Goal: Information Seeking & Learning: Understand process/instructions

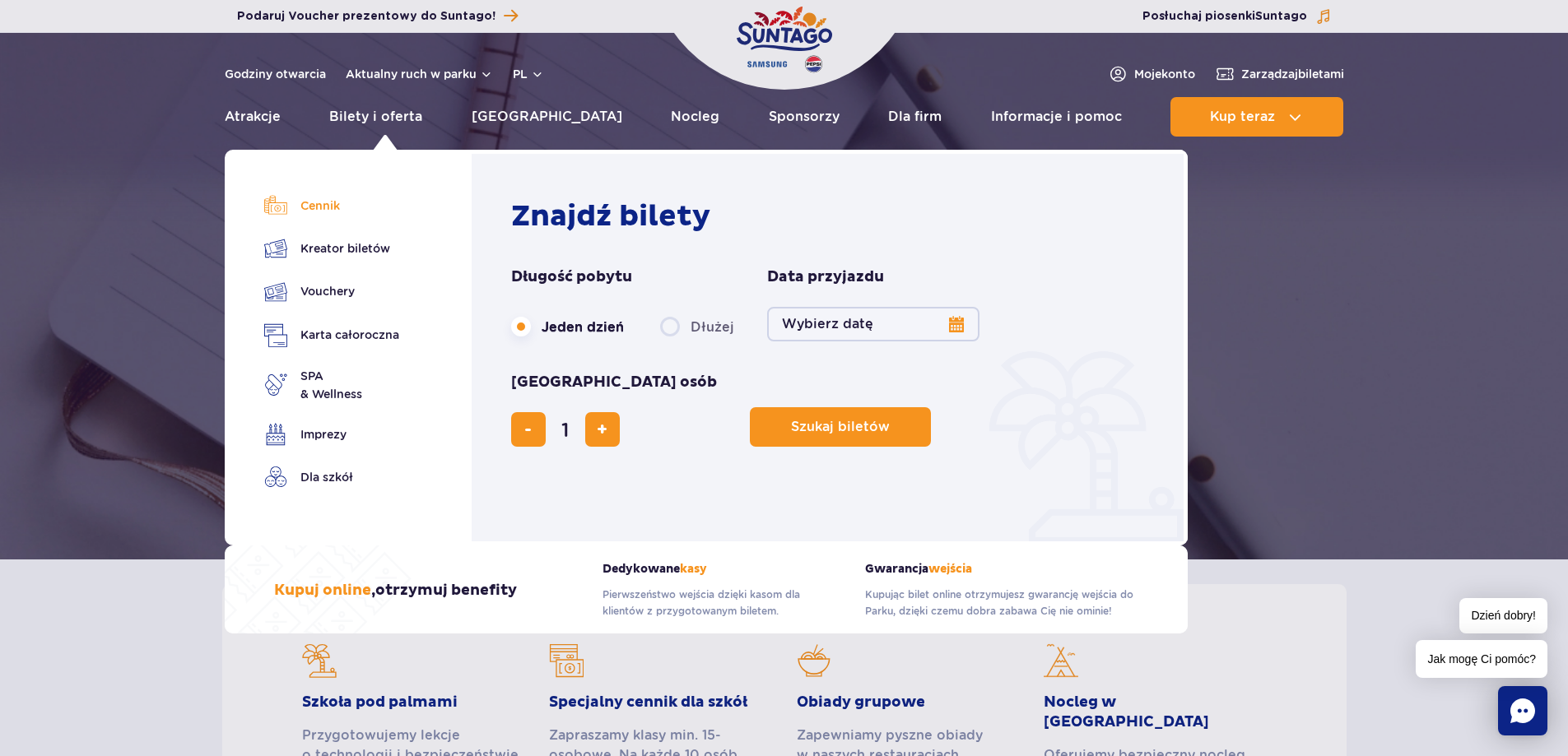
click at [335, 211] on link "Cennik" at bounding box center [332, 205] width 135 height 23
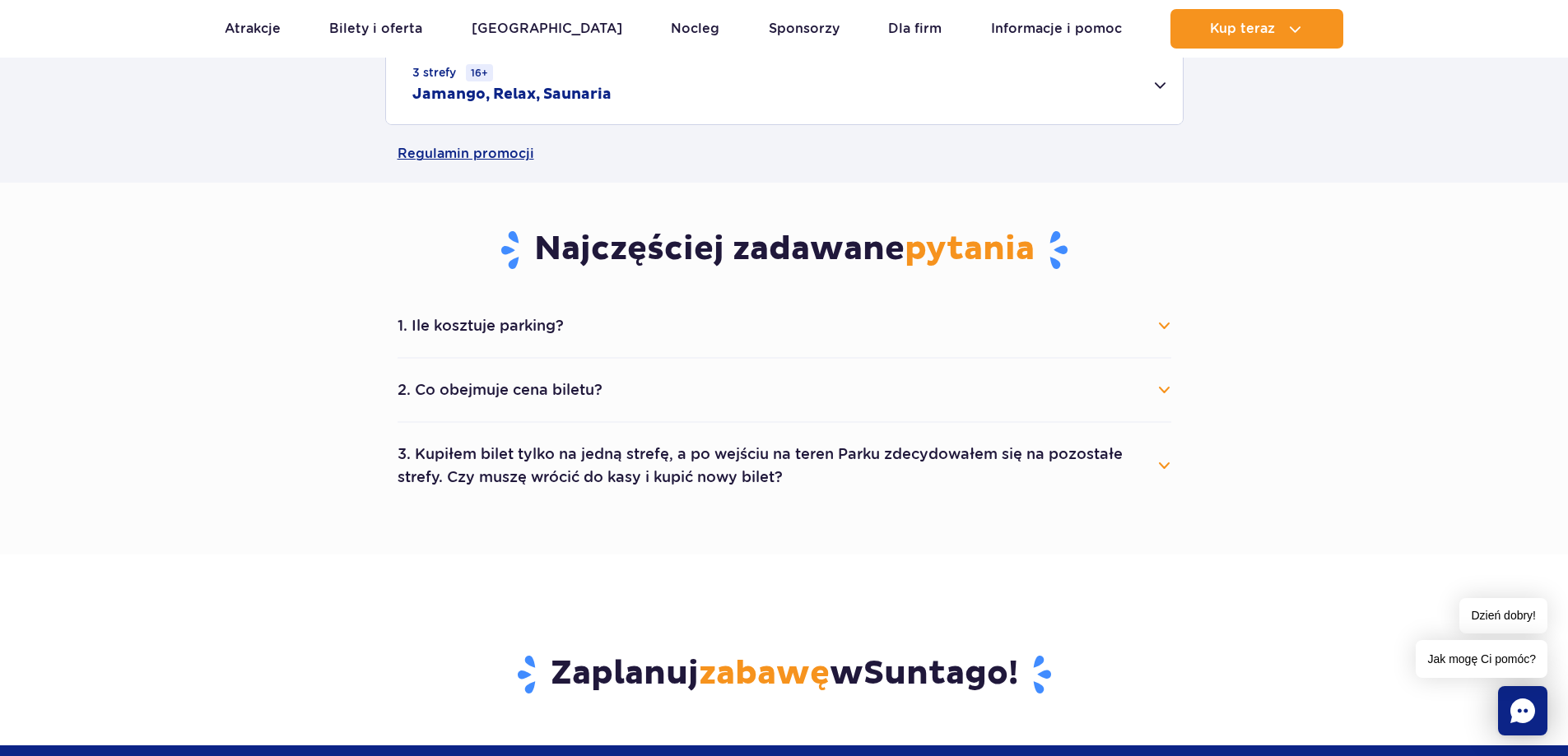
scroll to position [822, 0]
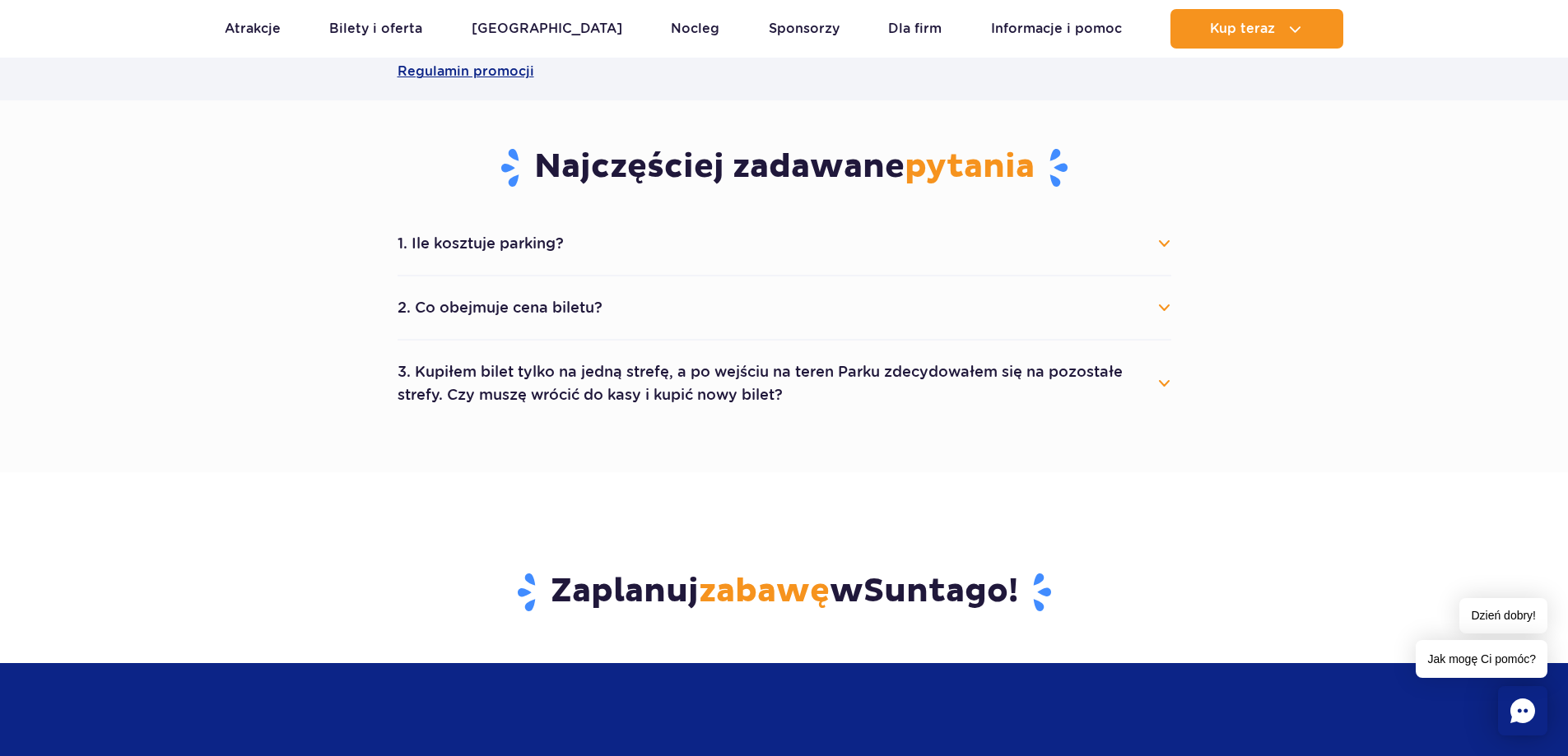
click at [1158, 305] on button "2. Co obejmuje cena biletu?" at bounding box center [784, 308] width 774 height 36
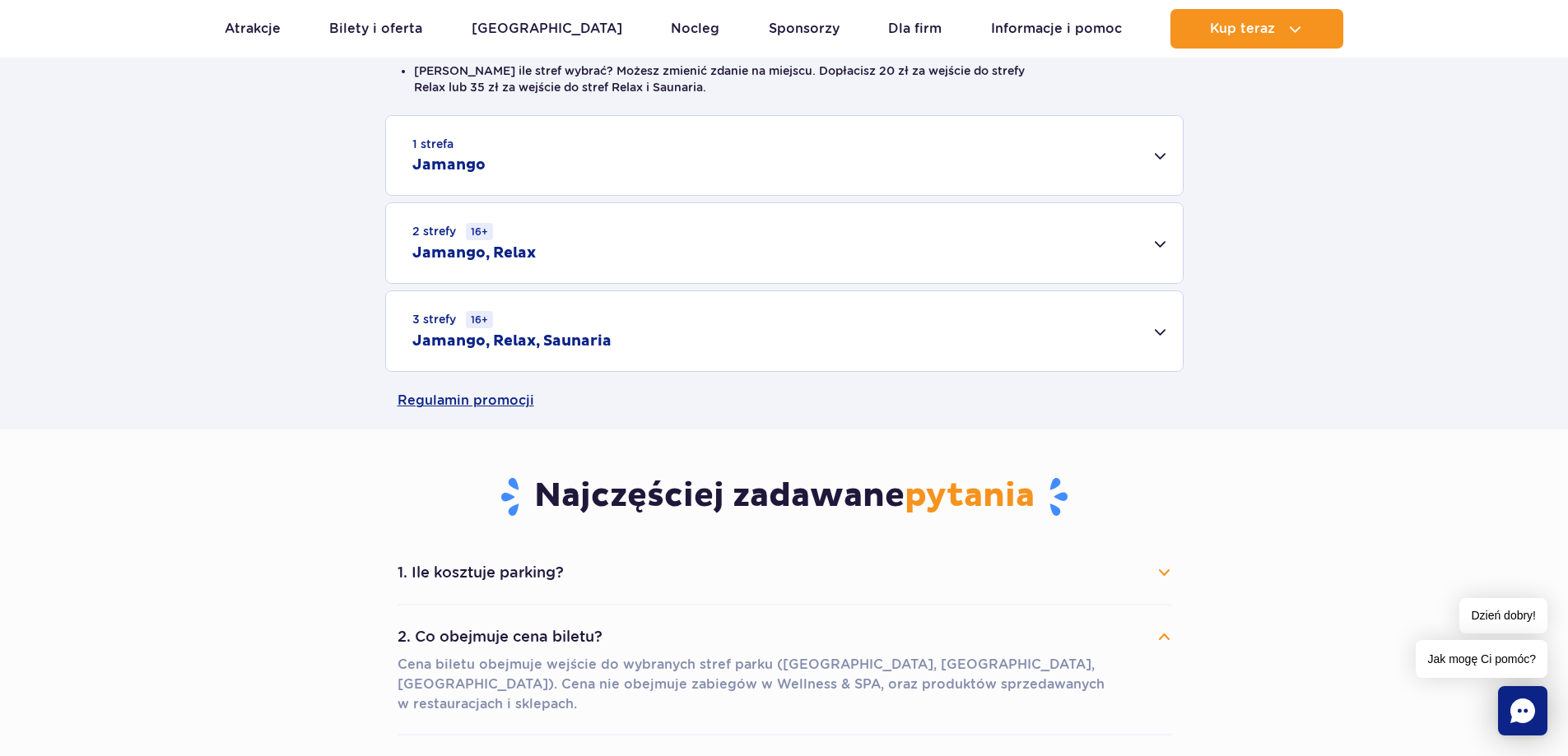
scroll to position [412, 0]
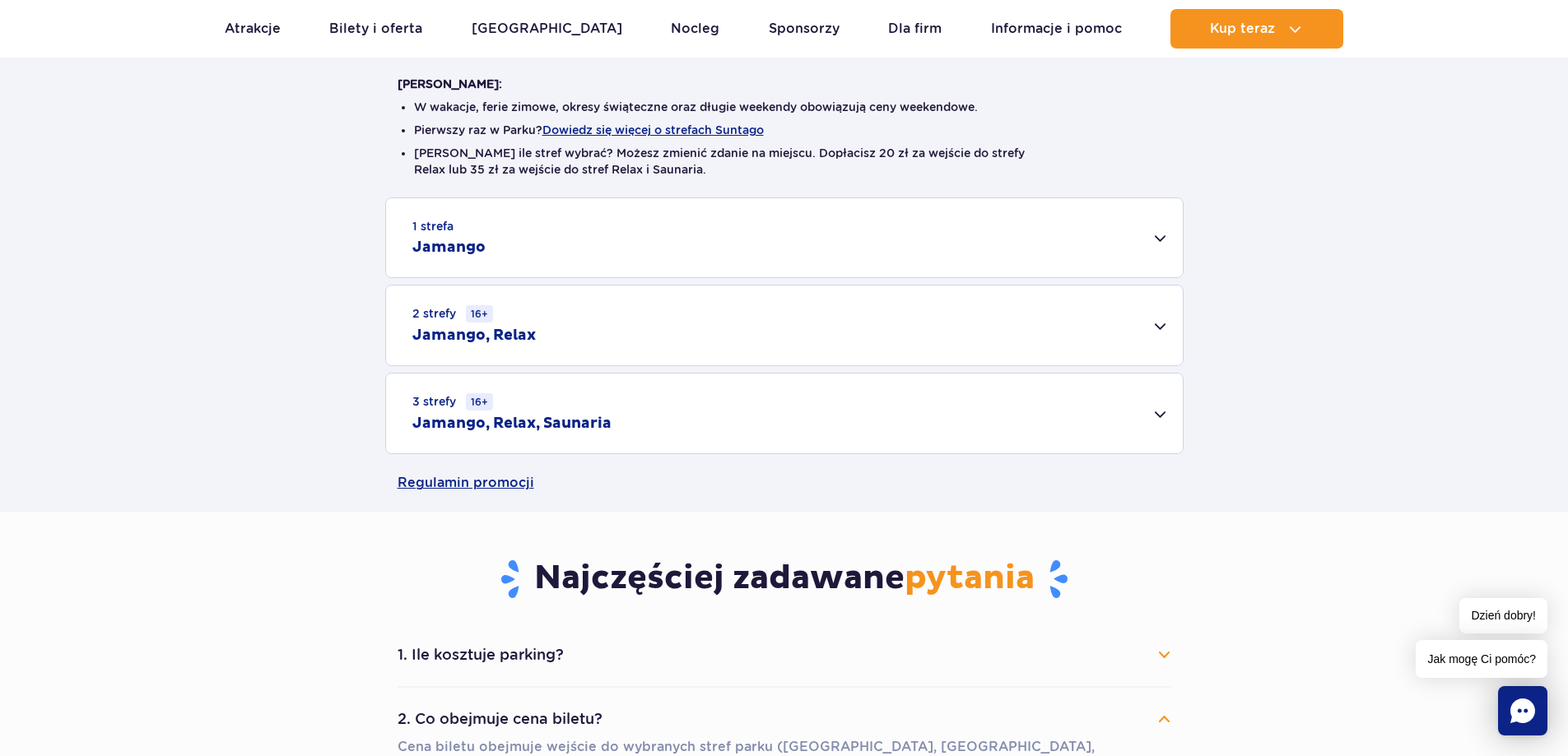
click at [1160, 240] on div "1 strefa Jamango" at bounding box center [784, 238] width 797 height 79
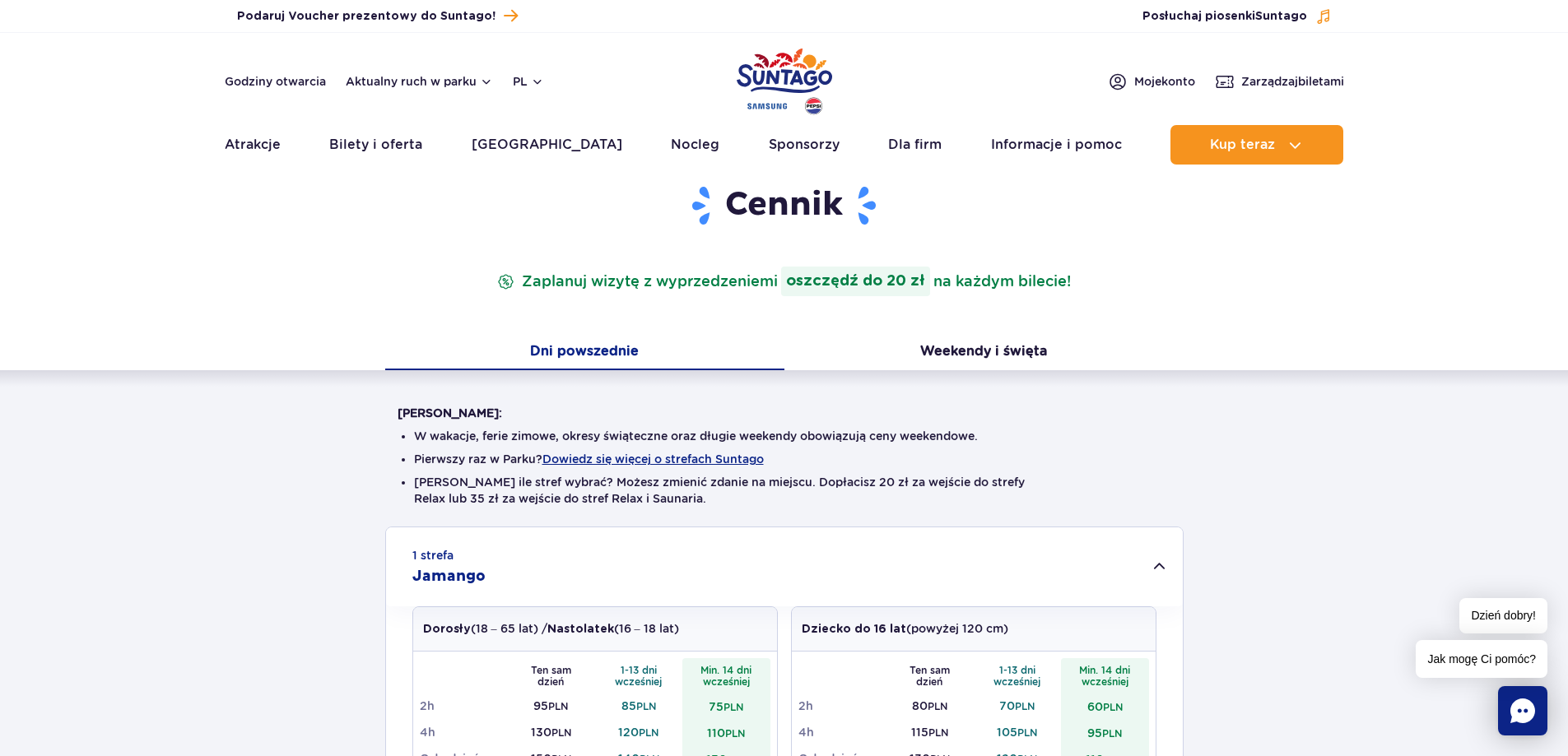
scroll to position [0, 0]
